Goal: Complete application form

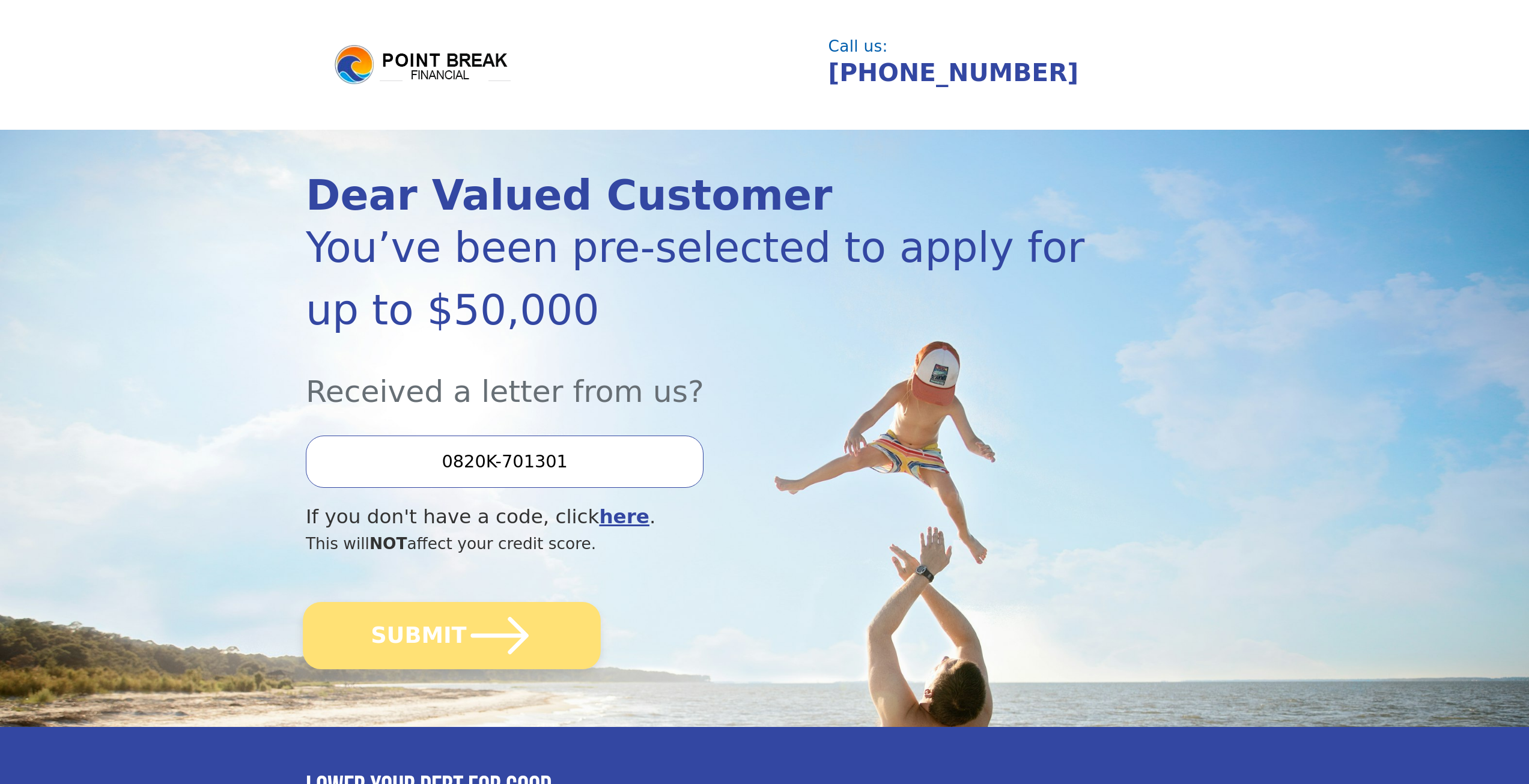
click at [515, 627] on icon "submit" at bounding box center [500, 635] width 66 height 66
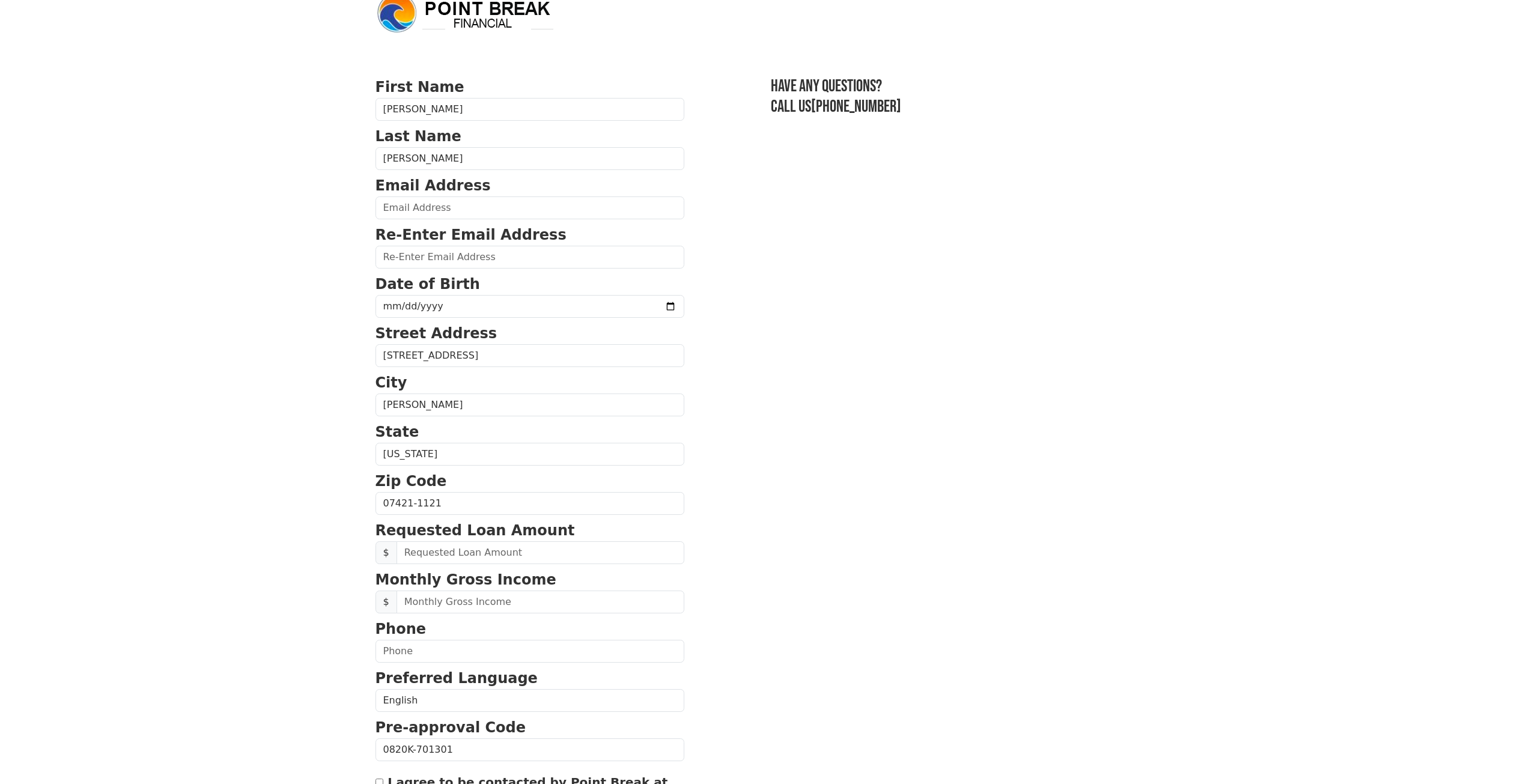
scroll to position [60, 0]
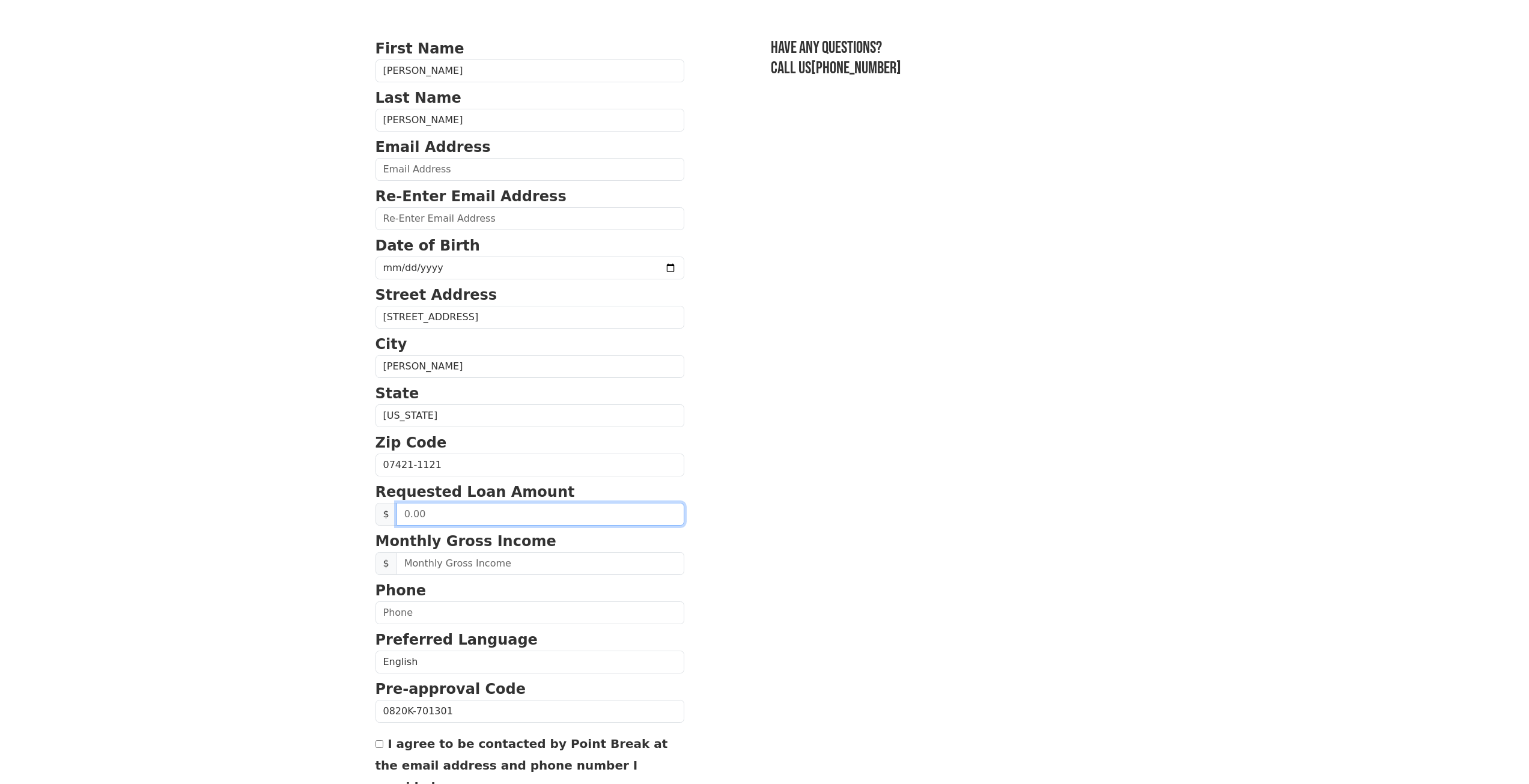
click at [538, 510] on input "text" at bounding box center [541, 514] width 288 height 23
type input "40,000.00"
click at [503, 562] on input "text" at bounding box center [541, 564] width 288 height 23
type input "8,000.00"
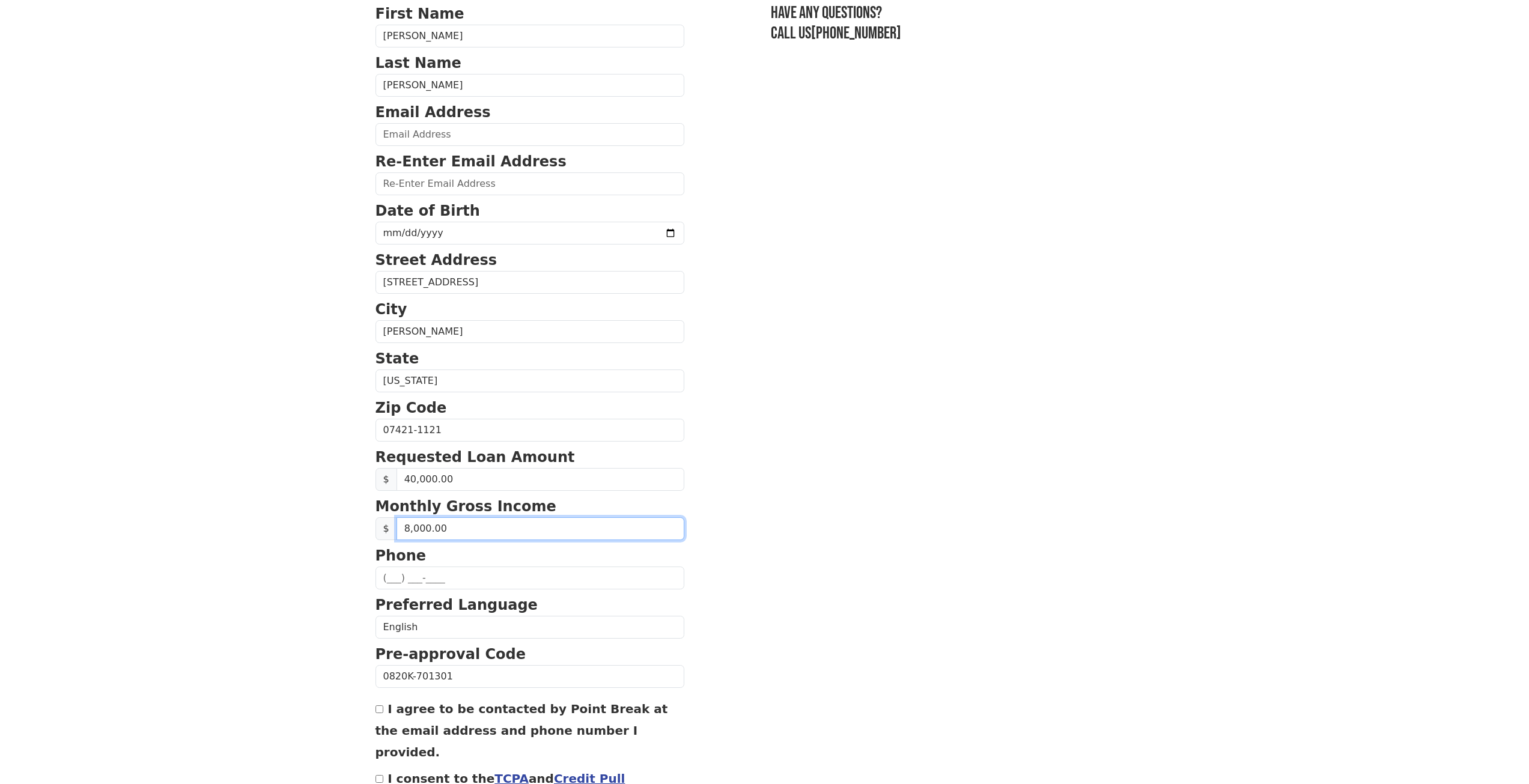
scroll to position [172, 0]
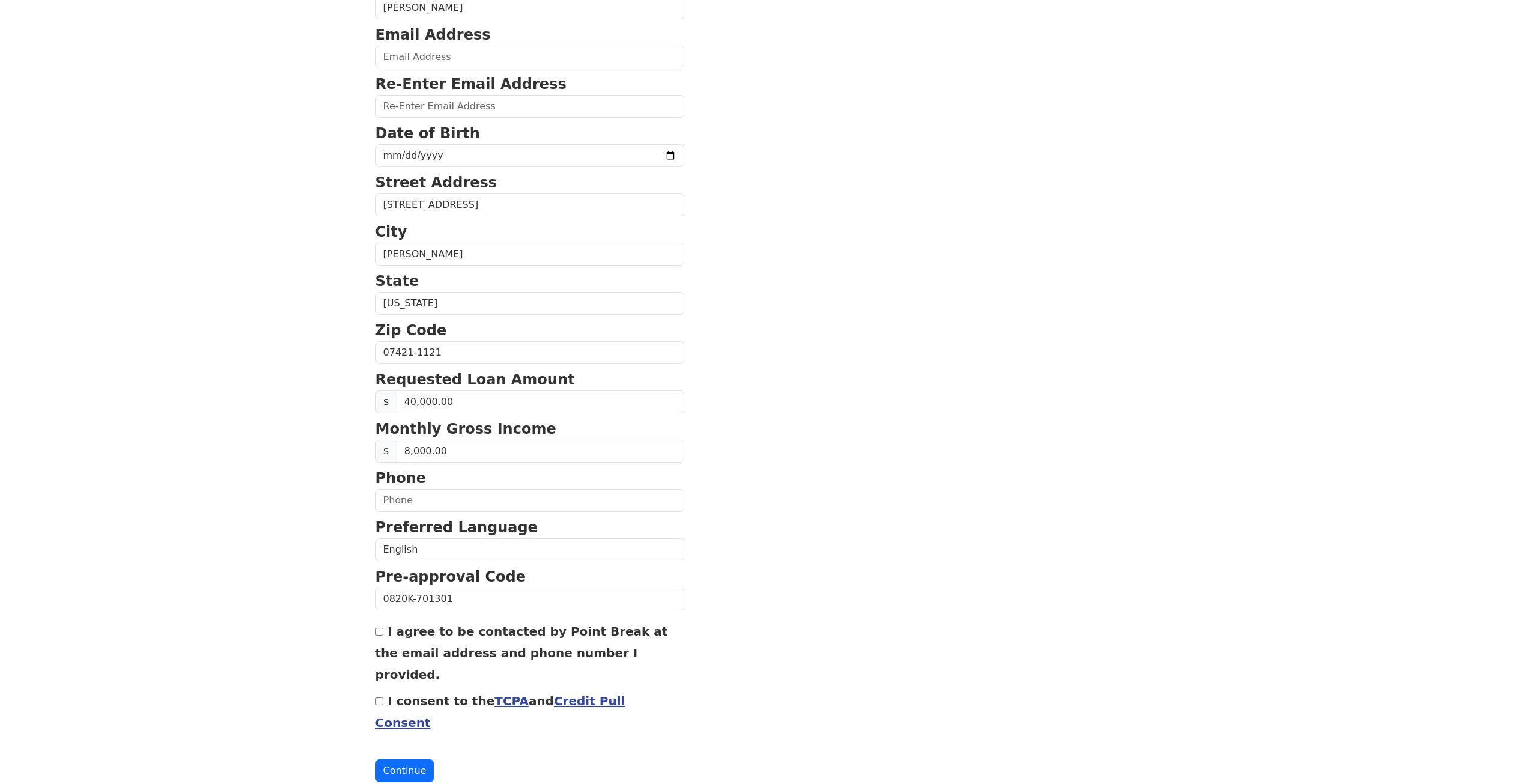
click at [380, 630] on input "I agree to be contacted by Point Break at the email address and phone number I …" at bounding box center [379, 632] width 8 height 8
checkbox input "true"
click at [380, 667] on form "First Name Michael Last Name Romanowski Email Address Re-Enter Email Address Da…" at bounding box center [530, 353] width 309 height 856
click at [380, 697] on input "I consent to the TCPA and Credit Pull Consent" at bounding box center [379, 701] width 8 height 8
checkbox input "true"
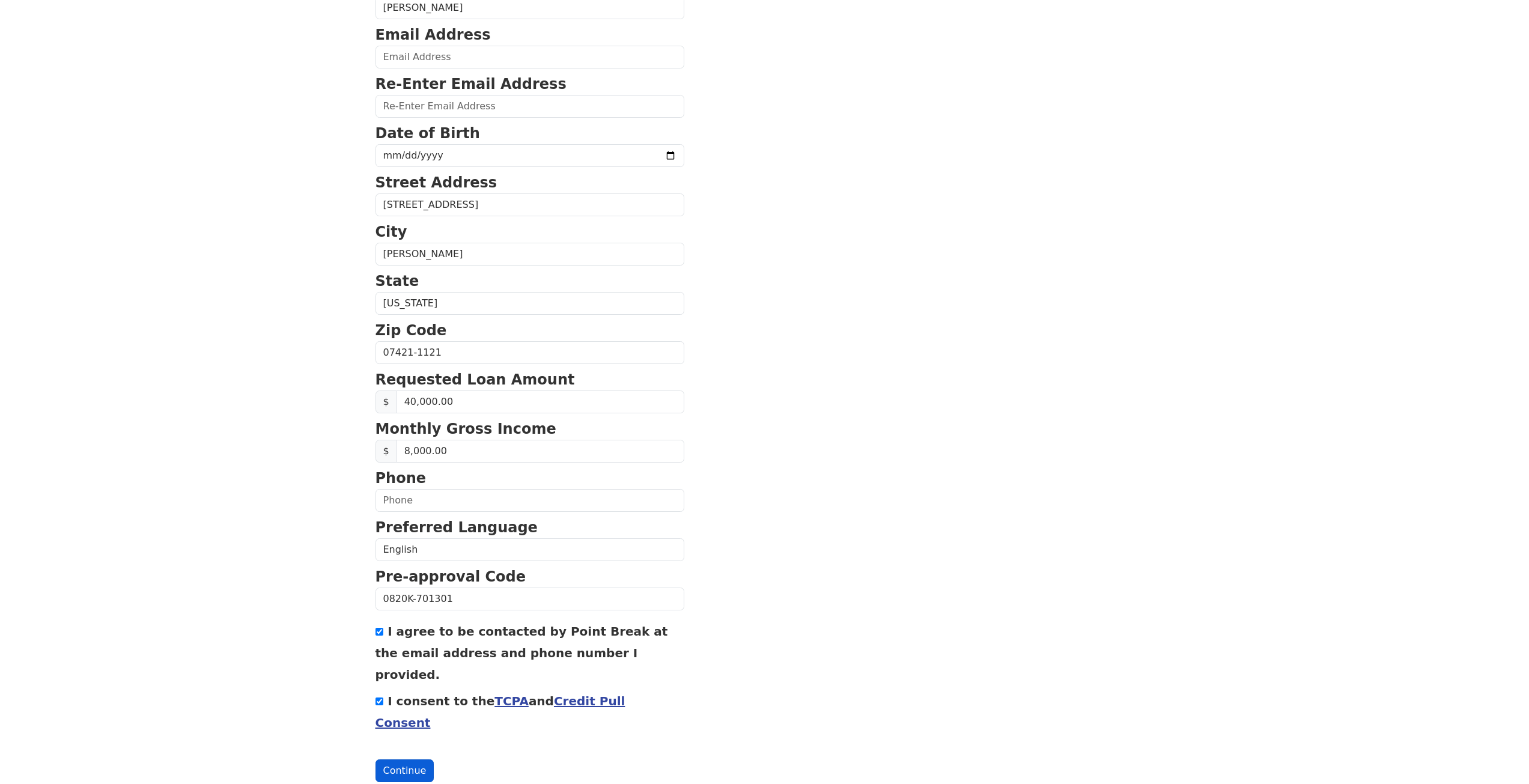
click at [398, 759] on button "Continue" at bounding box center [405, 771] width 59 height 23
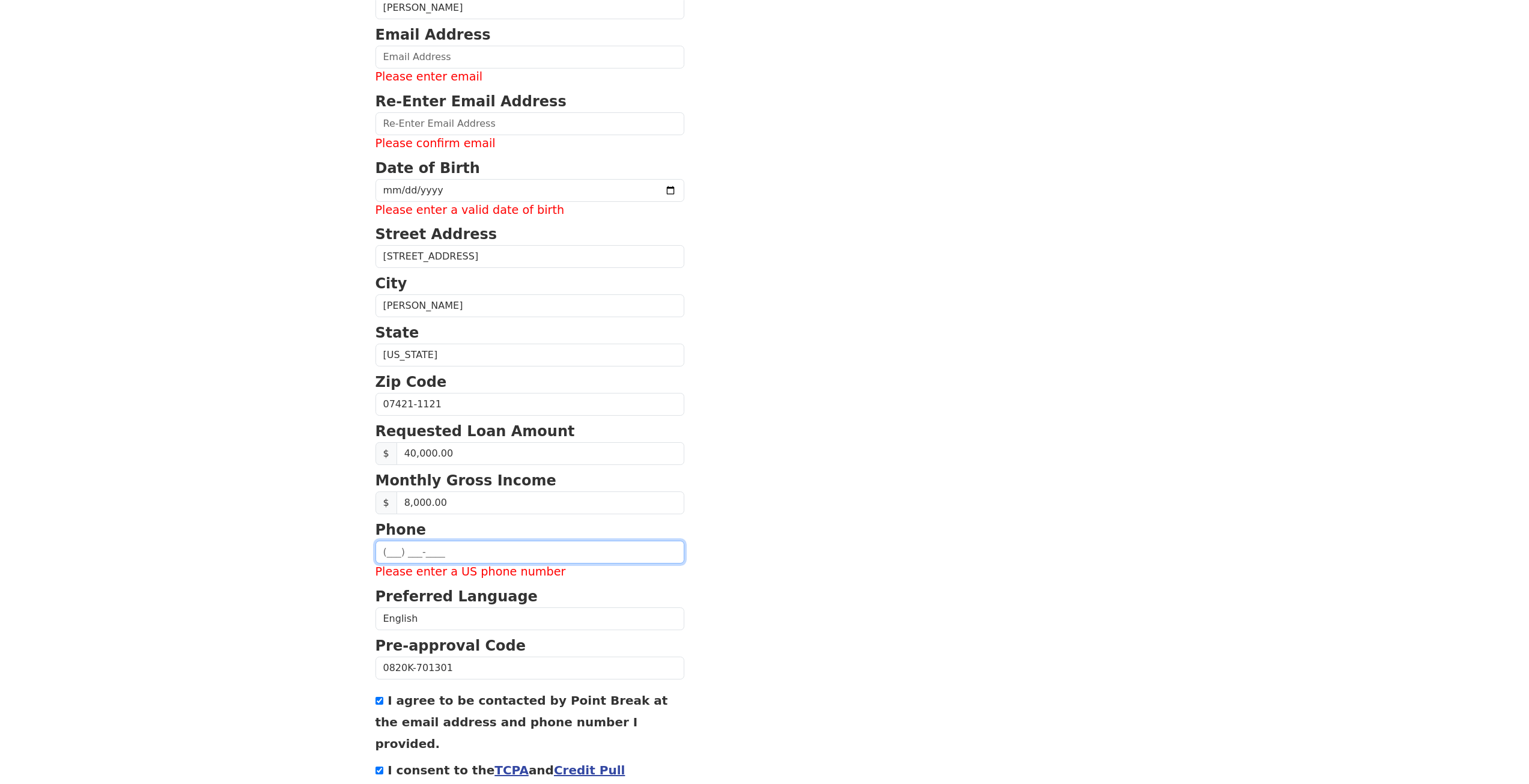
click at [458, 557] on input "text" at bounding box center [530, 552] width 309 height 23
type input "(201) 423-1303"
type input "msromanowski@gmail.com"
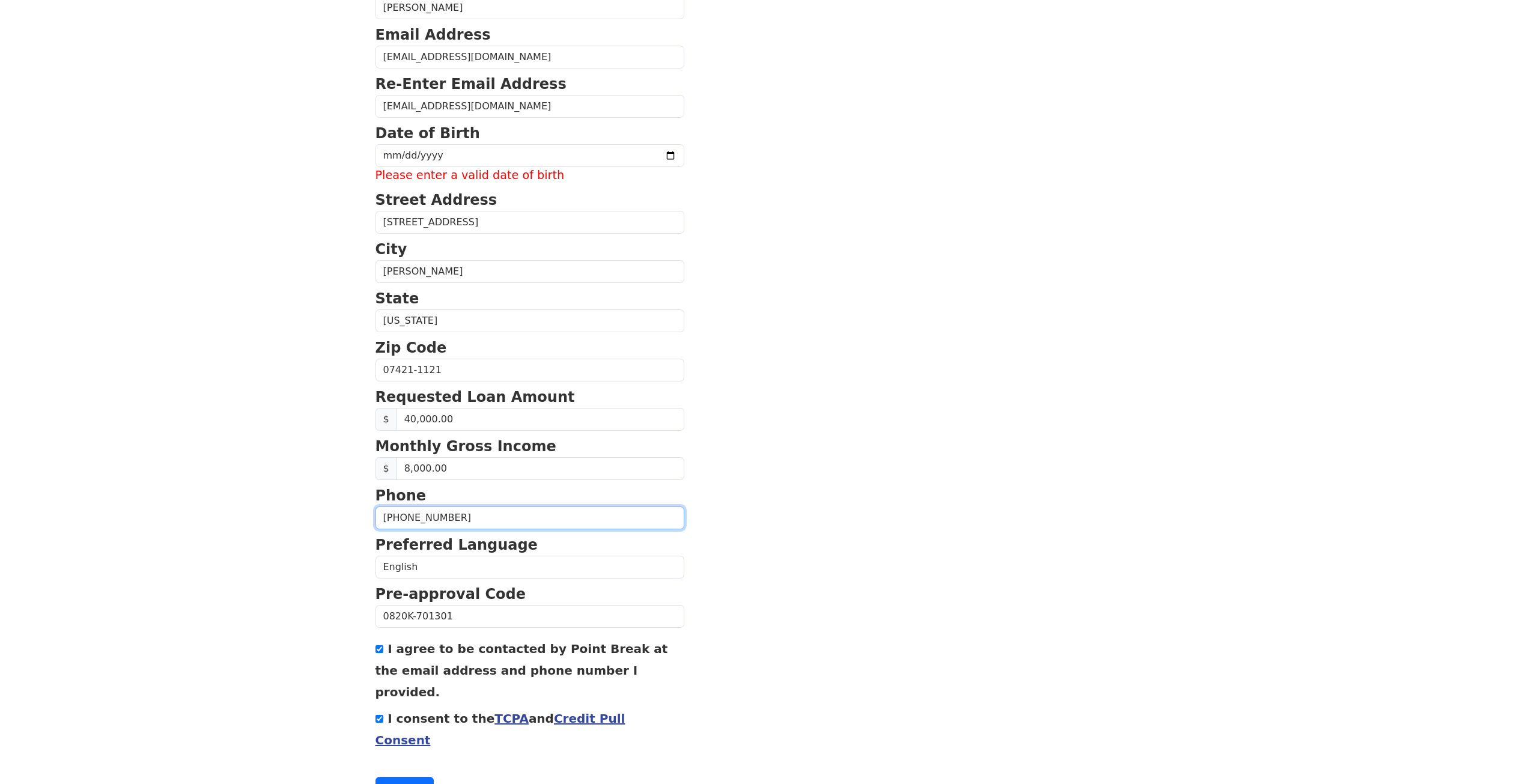
type input "(201) 423-1303"
click at [801, 564] on section "First Name Michael Last Name Romanowski Email Address msromanowski@gmail.com Re…" at bounding box center [765, 362] width 779 height 874
click at [464, 143] on p "Date of Birth" at bounding box center [530, 134] width 309 height 22
click at [464, 149] on input "date" at bounding box center [530, 155] width 309 height 23
type input "1984-10-13"
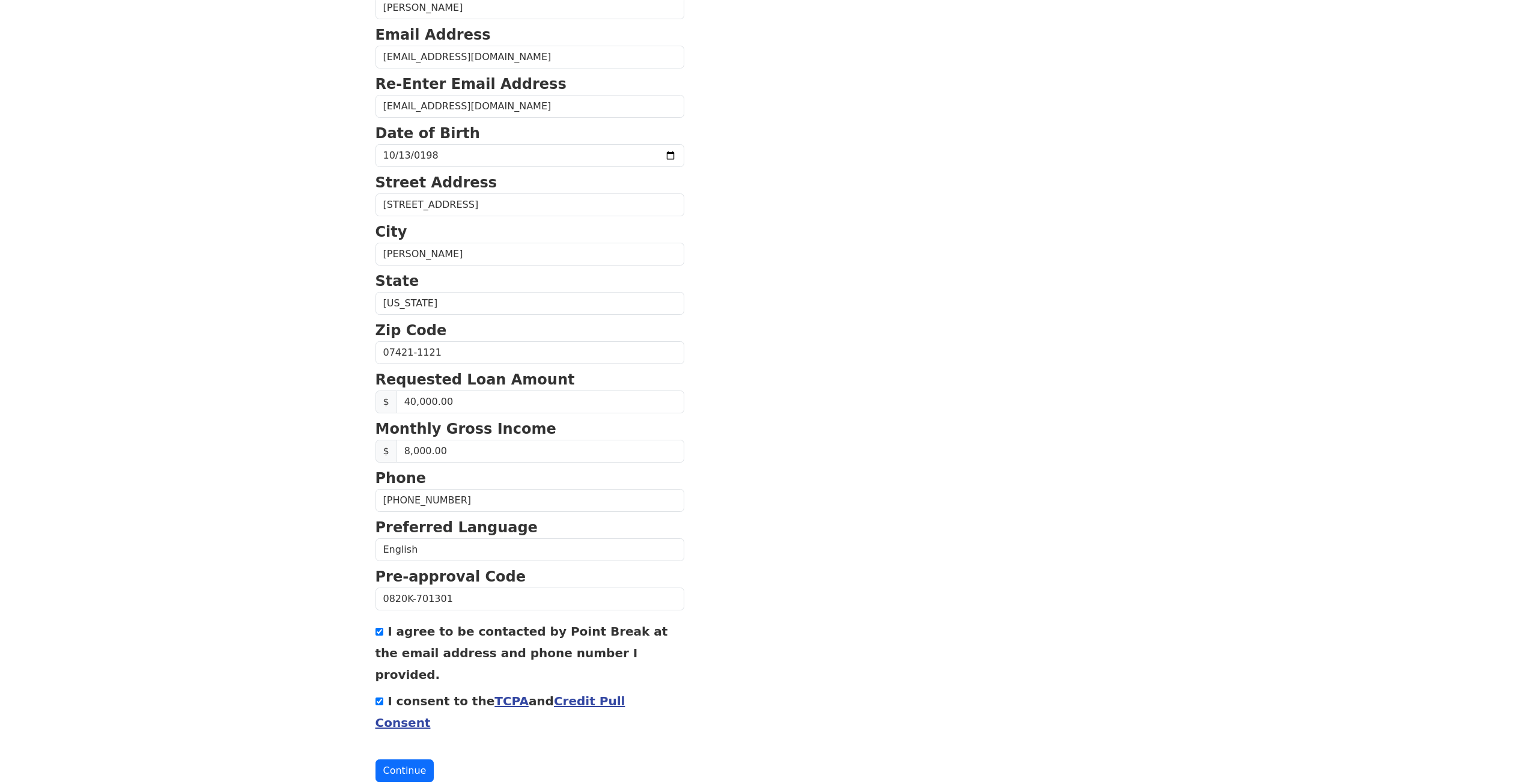
click at [872, 268] on section "First Name Michael Last Name Romanowski Email Address msromanowski@gmail.com Re…" at bounding box center [765, 353] width 779 height 856
click at [409, 759] on button "Continue" at bounding box center [405, 771] width 59 height 23
